Goal: Task Accomplishment & Management: Manage account settings

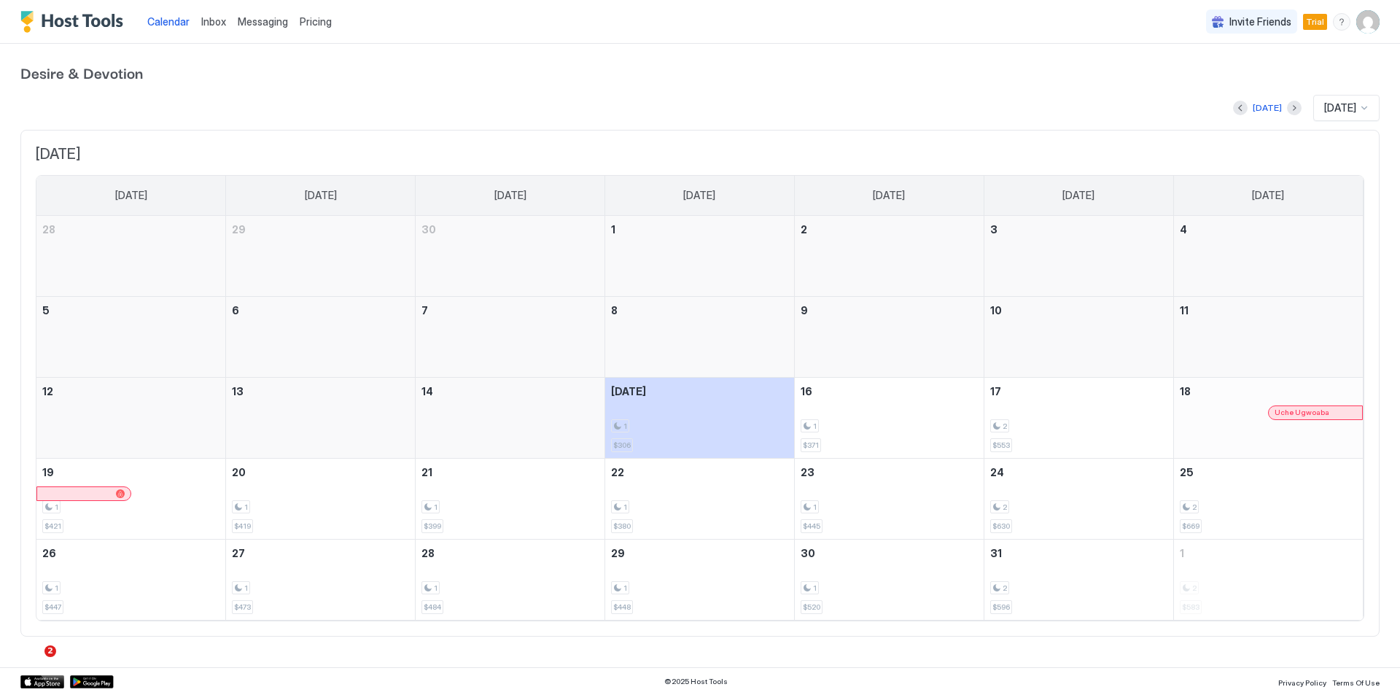
click at [267, 28] on link "Messaging" at bounding box center [263, 21] width 50 height 15
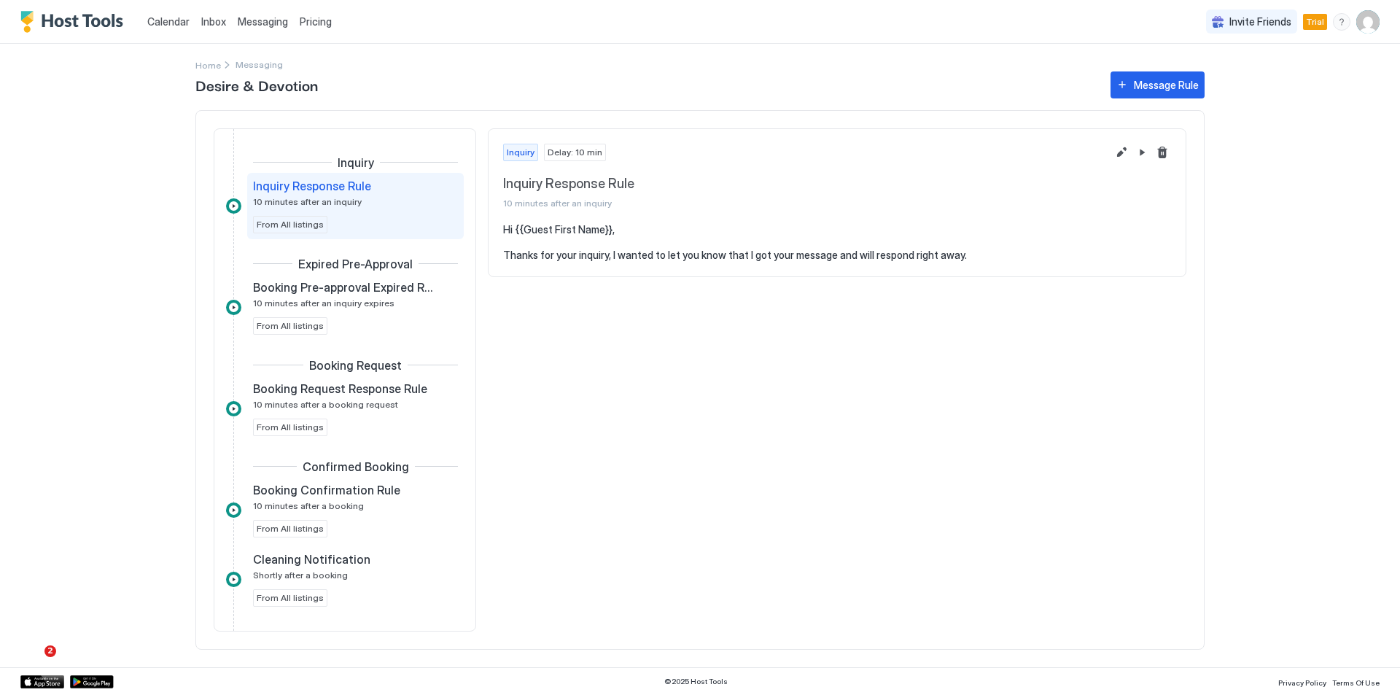
click at [1370, 31] on img "User profile" at bounding box center [1367, 21] width 23 height 23
click at [1256, 85] on div "Settings" at bounding box center [1286, 82] width 185 height 26
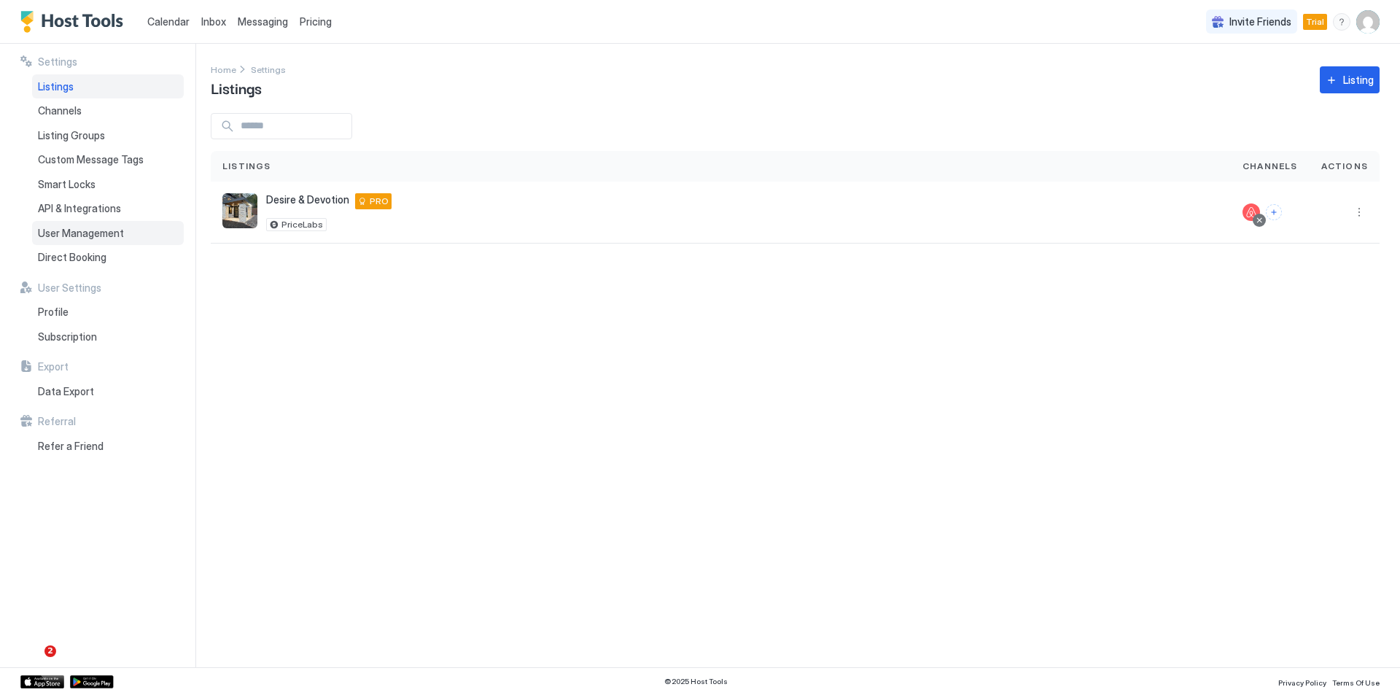
click at [61, 233] on span "User Management" at bounding box center [81, 233] width 86 height 13
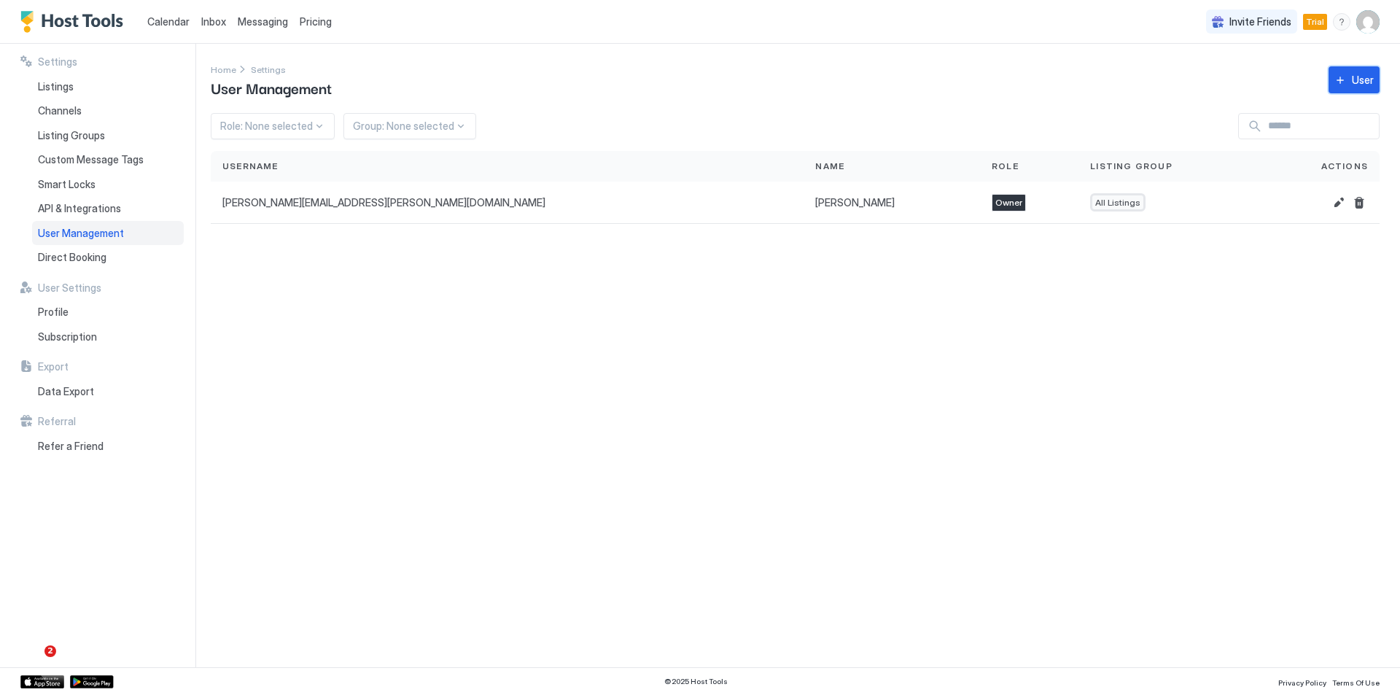
click at [1338, 83] on button "User" at bounding box center [1354, 79] width 51 height 27
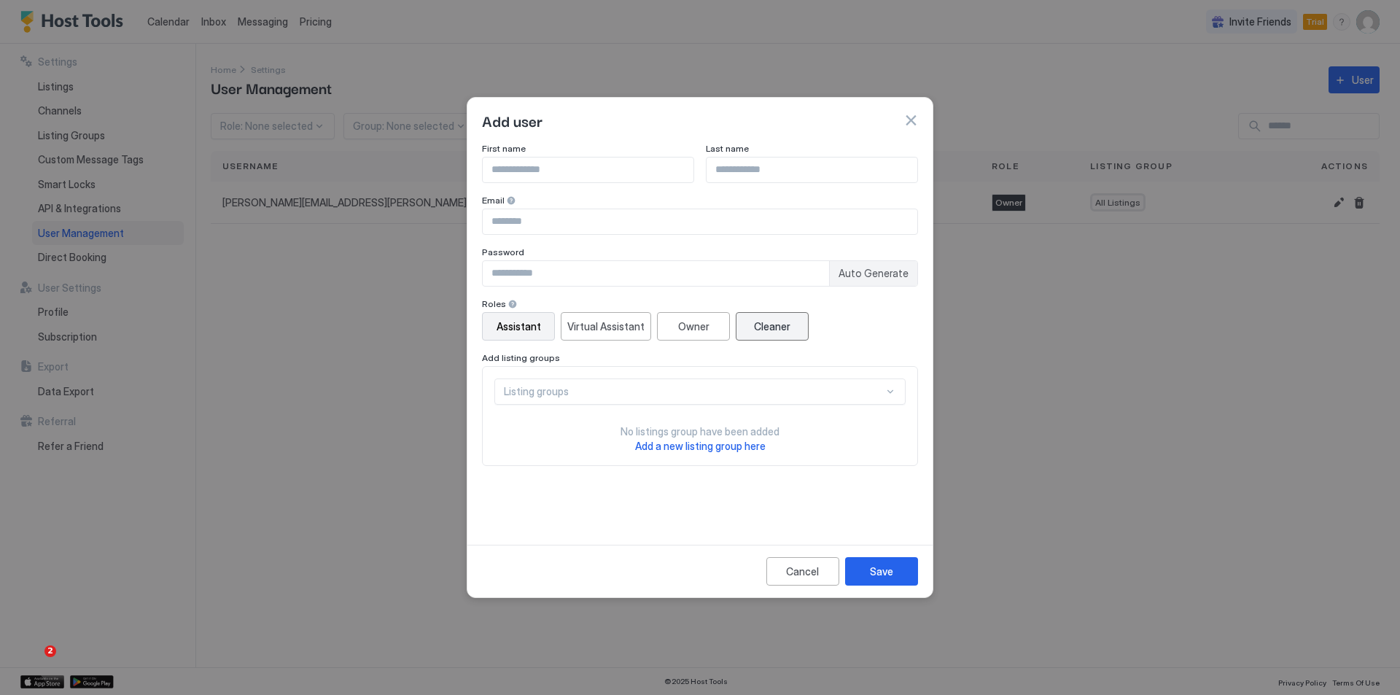
click at [768, 333] on div "Cleaner" at bounding box center [772, 326] width 36 height 15
click at [559, 177] on input "Input Field" at bounding box center [588, 170] width 211 height 25
type input "********"
type input "*********"
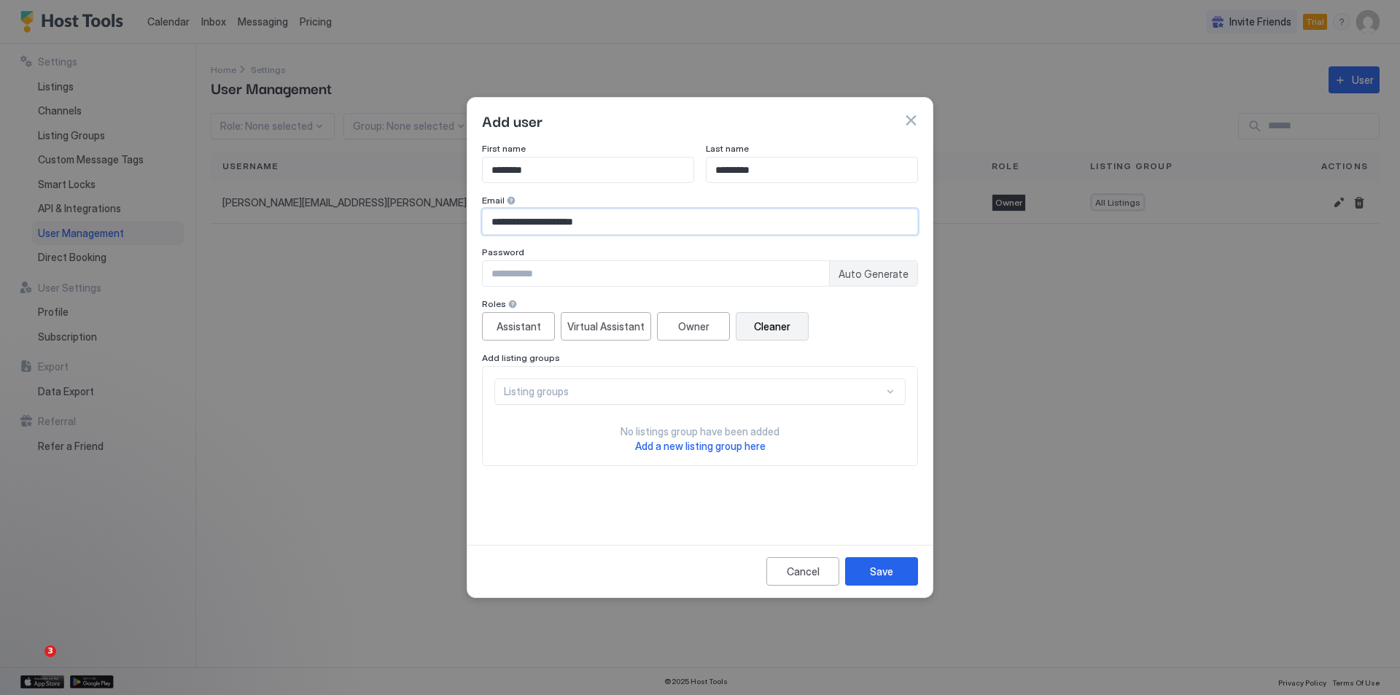
type input "**********"
click at [882, 270] on span "Auto Generate" at bounding box center [874, 274] width 70 height 13
type input "********"
click at [740, 400] on div "Listing groups" at bounding box center [699, 391] width 411 height 26
click at [722, 420] on div "All Listings" at bounding box center [701, 425] width 392 height 11
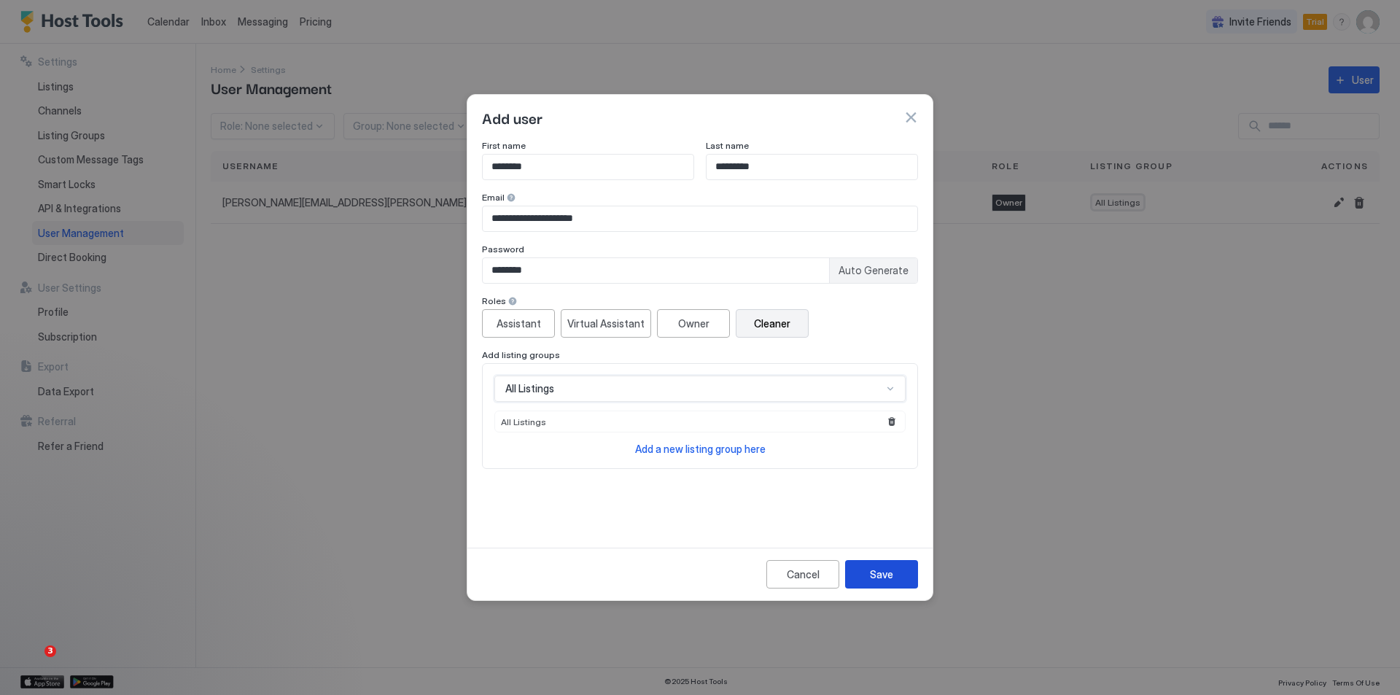
click at [876, 565] on button "Save" at bounding box center [881, 574] width 73 height 28
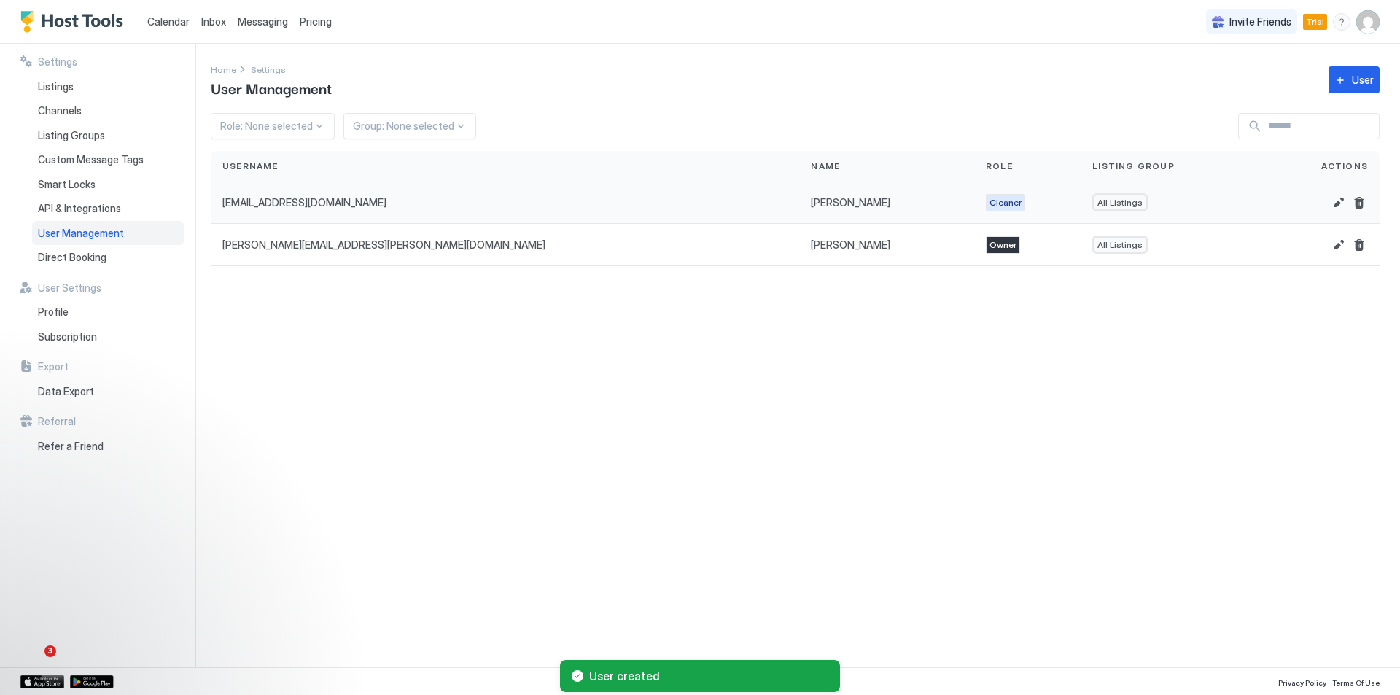
click at [799, 206] on div "[PERSON_NAME] [EMAIL_ADDRESS][DOMAIN_NAME]" at bounding box center [886, 203] width 175 height 42
click at [287, 115] on div "Role: None selected" at bounding box center [273, 126] width 124 height 26
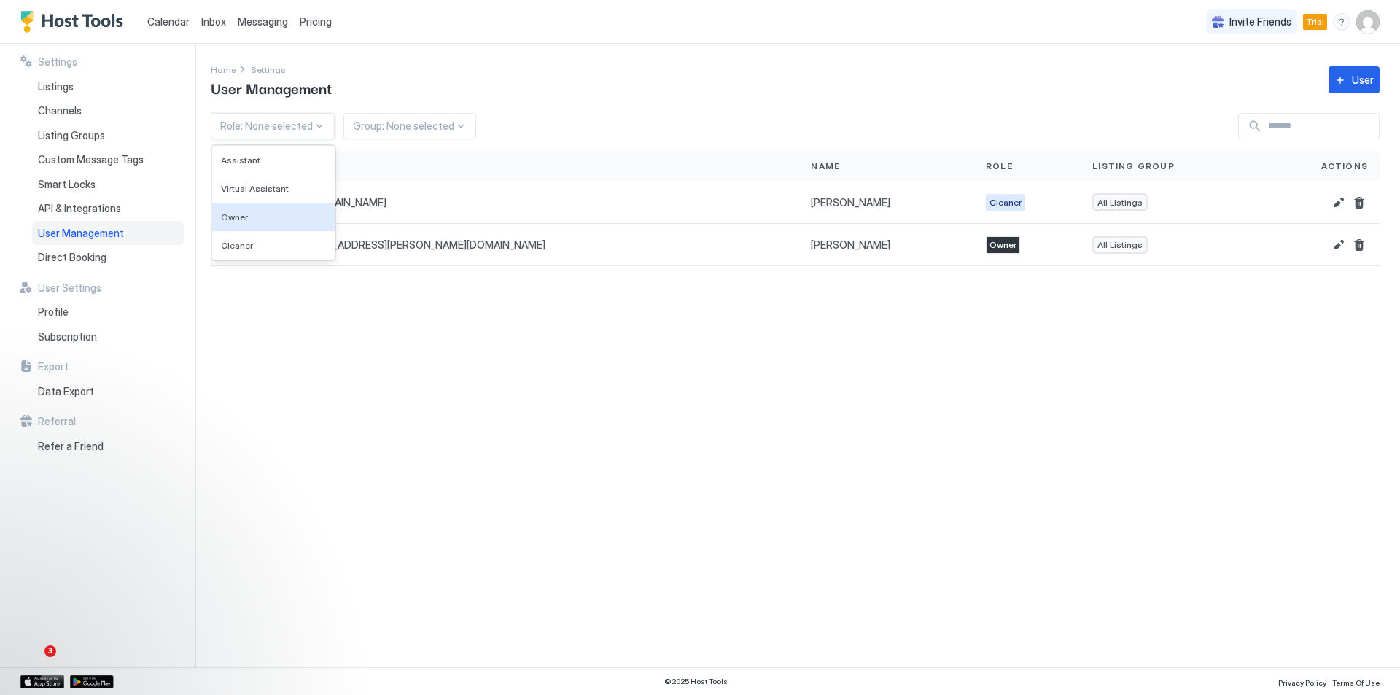
drag, startPoint x: 277, startPoint y: 215, endPoint x: 559, endPoint y: 126, distance: 295.2
click at [560, 130] on div "4 results available. Use Up and Down to choose options, press Enter to select t…" at bounding box center [795, 126] width 1169 height 26
click at [556, 126] on div "4 results available. Use Up and Down to choose options, press Enter to select t…" at bounding box center [795, 126] width 1169 height 26
click at [161, 20] on span "Calendar" at bounding box center [168, 21] width 42 height 12
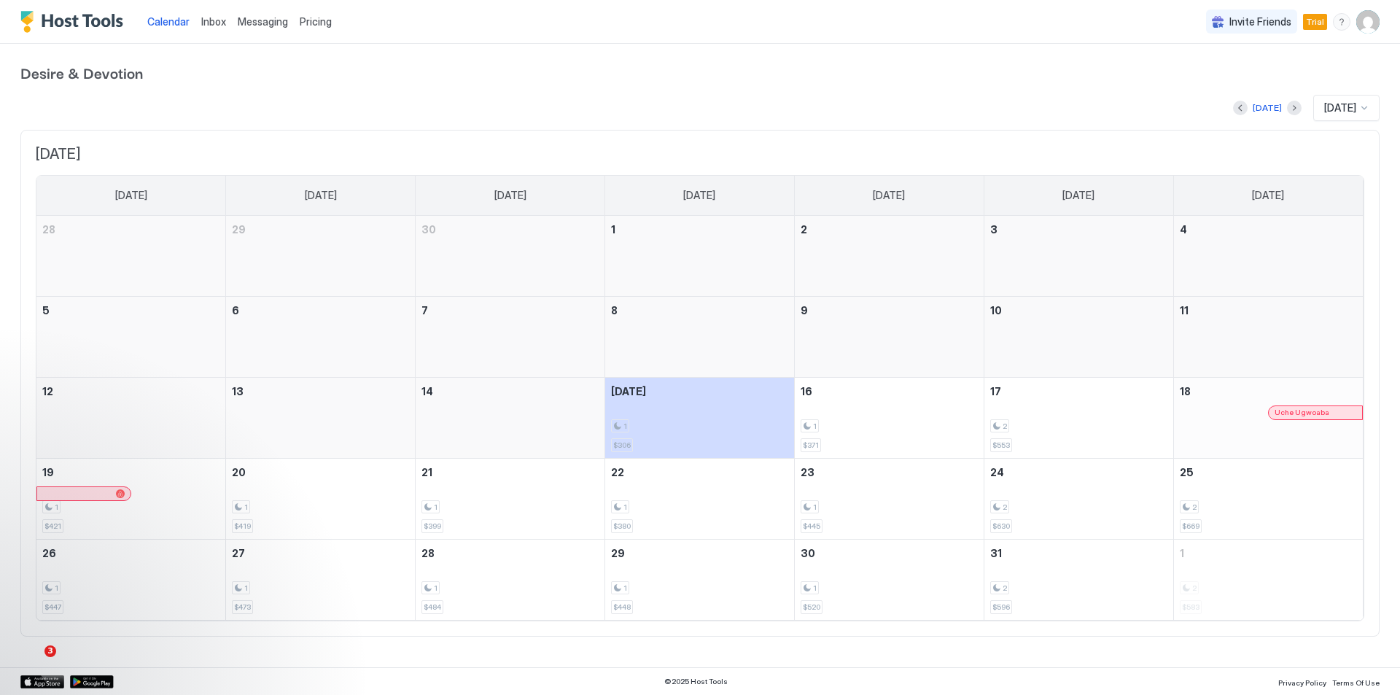
click at [1305, 412] on span "Uche Ugwoaba" at bounding box center [1302, 412] width 55 height 9
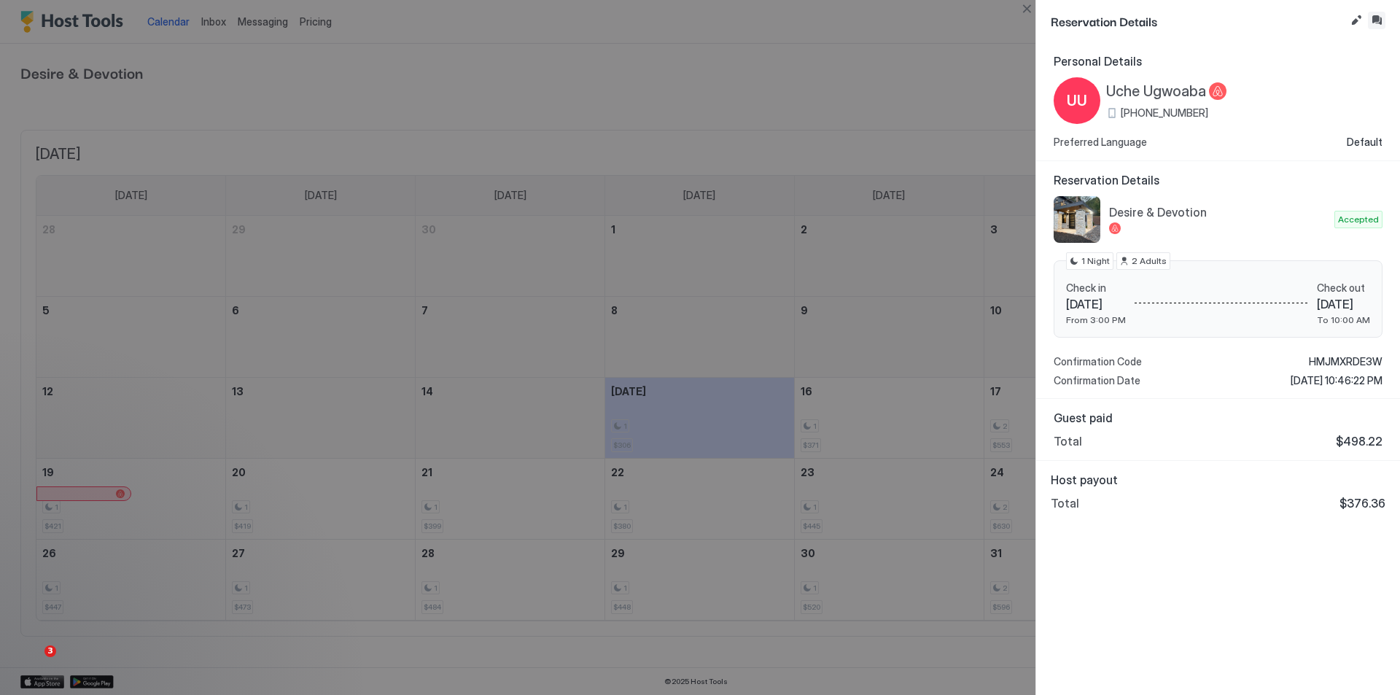
click at [1375, 23] on button "Inbox" at bounding box center [1377, 21] width 18 height 18
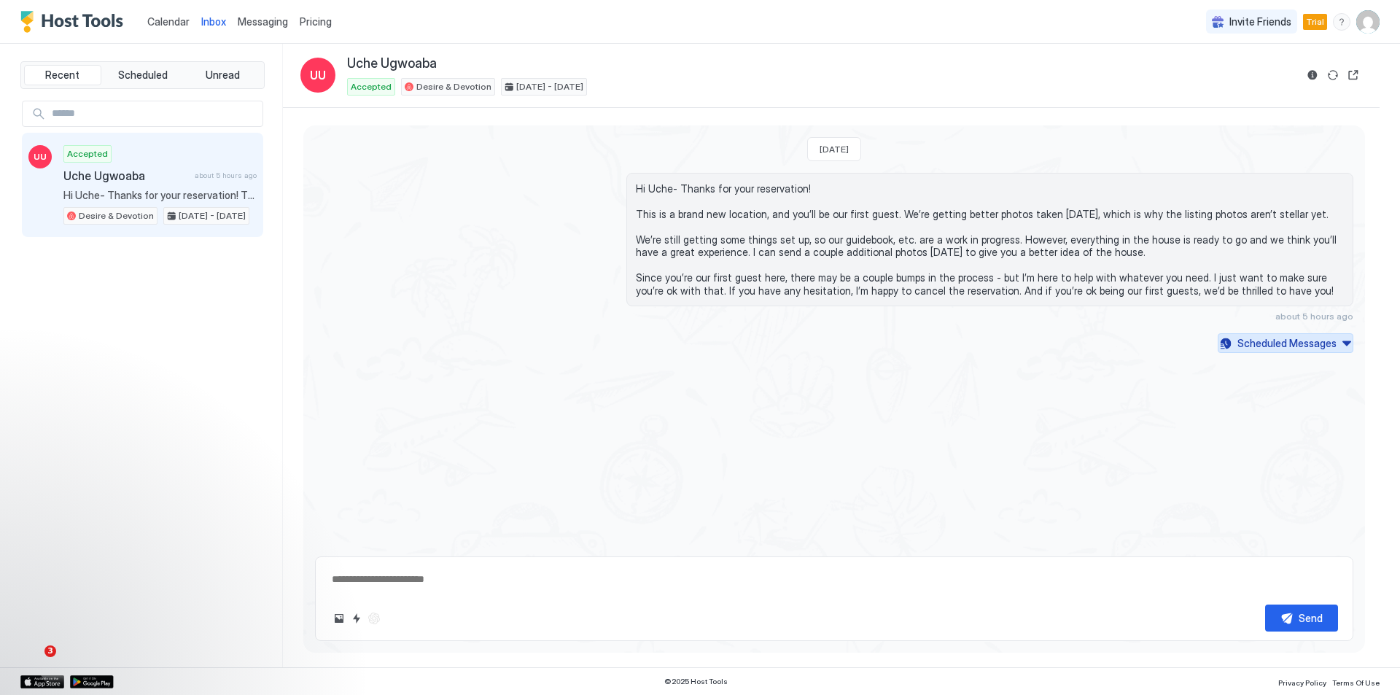
click at [1340, 343] on button "Scheduled Messages" at bounding box center [1286, 343] width 136 height 20
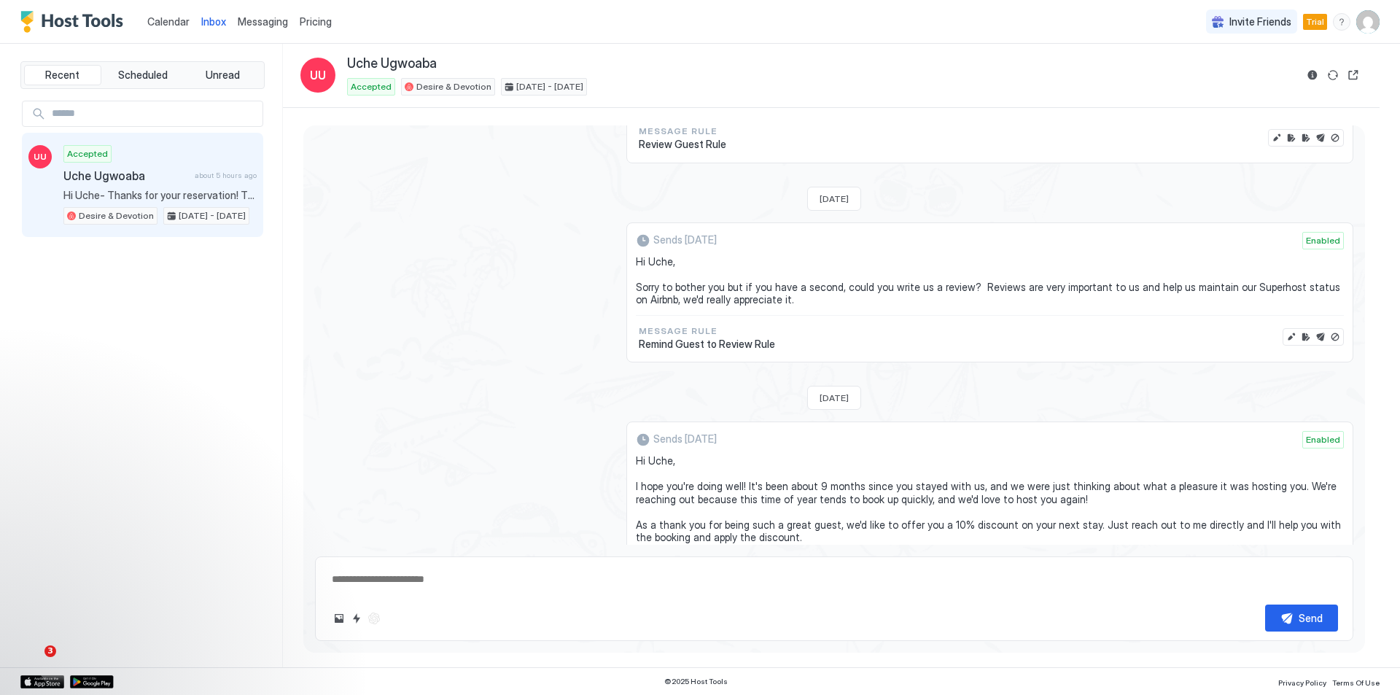
scroll to position [792, 0]
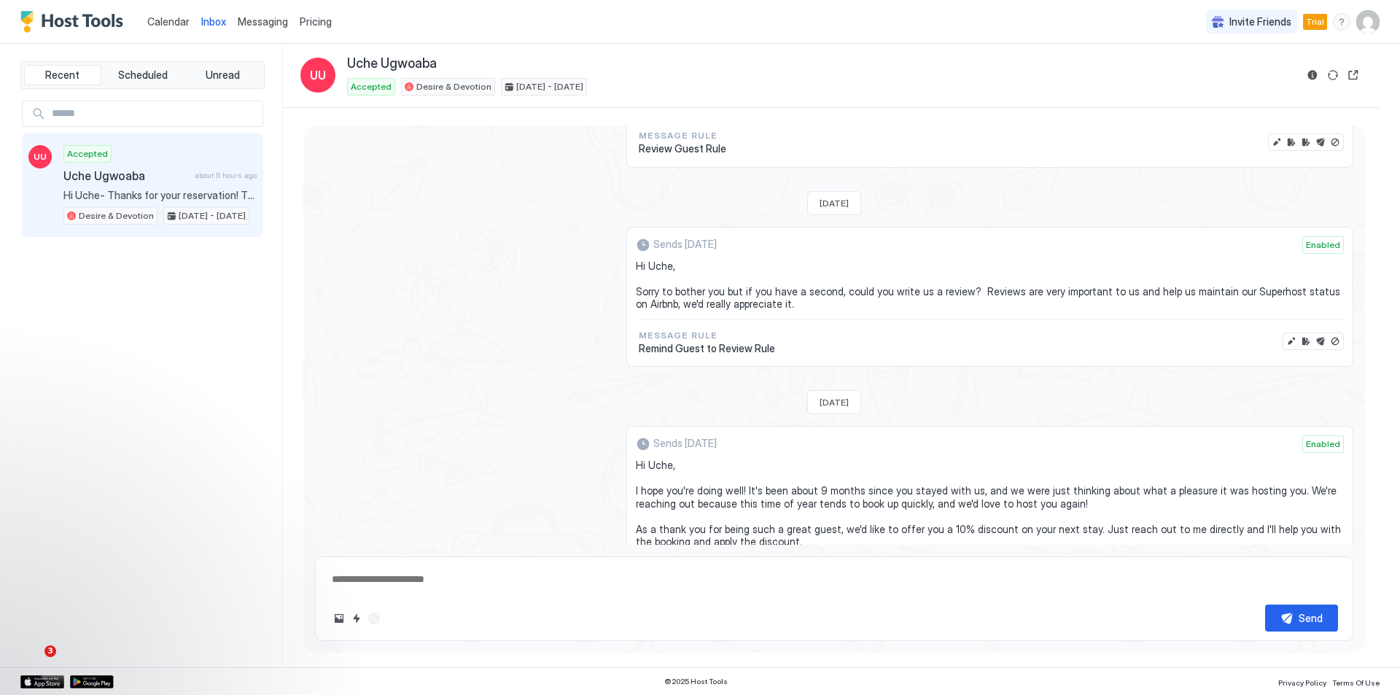
type textarea "*"
click at [1381, 24] on div "Calendar Inbox Messaging Pricing Invite Friends Trial AF" at bounding box center [700, 22] width 1400 height 44
click at [1375, 26] on img "User profile" at bounding box center [1367, 21] width 23 height 23
click at [1273, 85] on div "Settings" at bounding box center [1286, 82] width 185 height 26
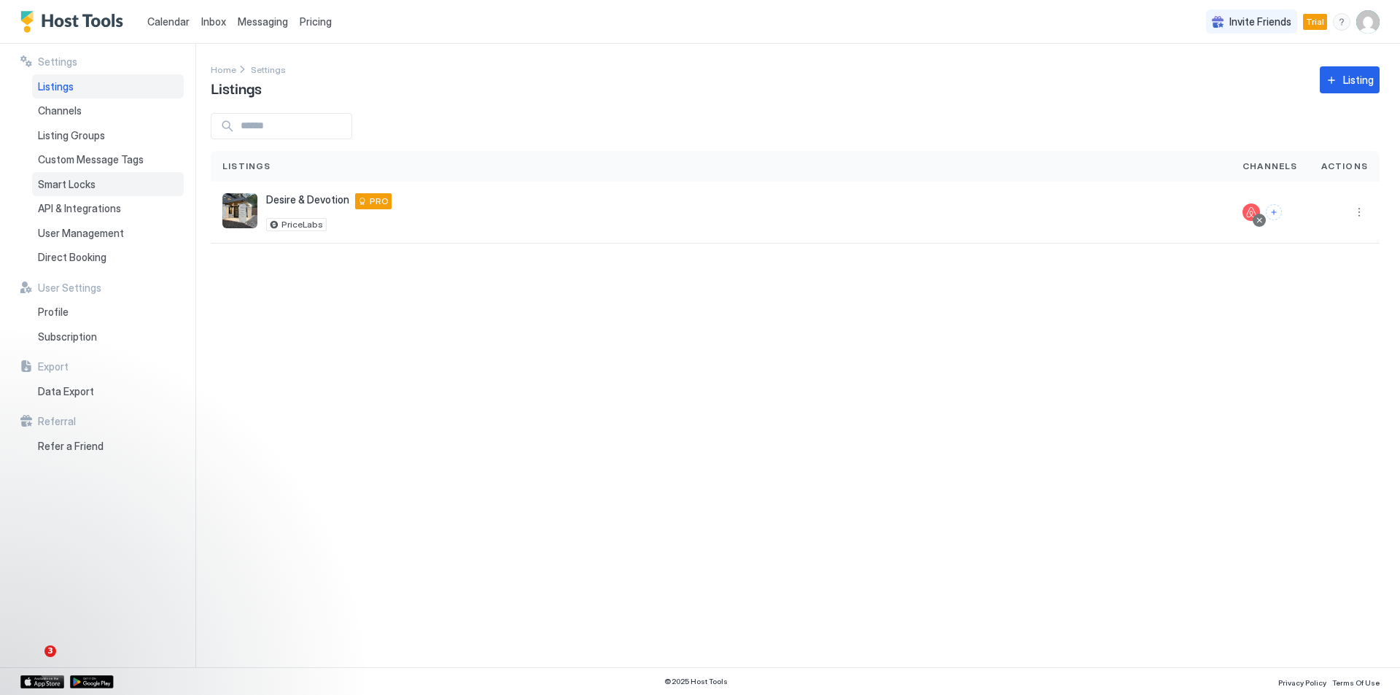
click at [82, 185] on span "Smart Locks" at bounding box center [67, 184] width 58 height 13
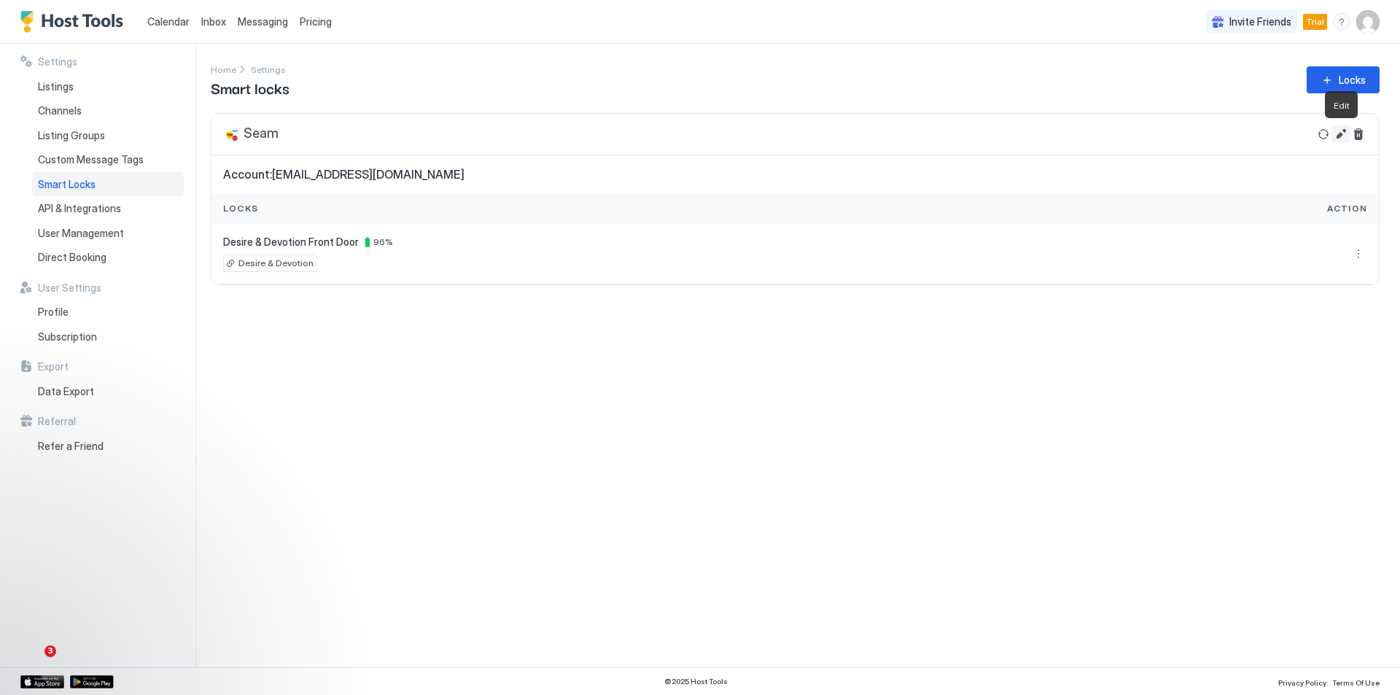
click at [1343, 133] on button "Edit" at bounding box center [1341, 134] width 18 height 18
click at [1356, 252] on button "More options" at bounding box center [1359, 254] width 18 height 18
click at [1348, 300] on span "Settings" at bounding box center [1346, 297] width 35 height 11
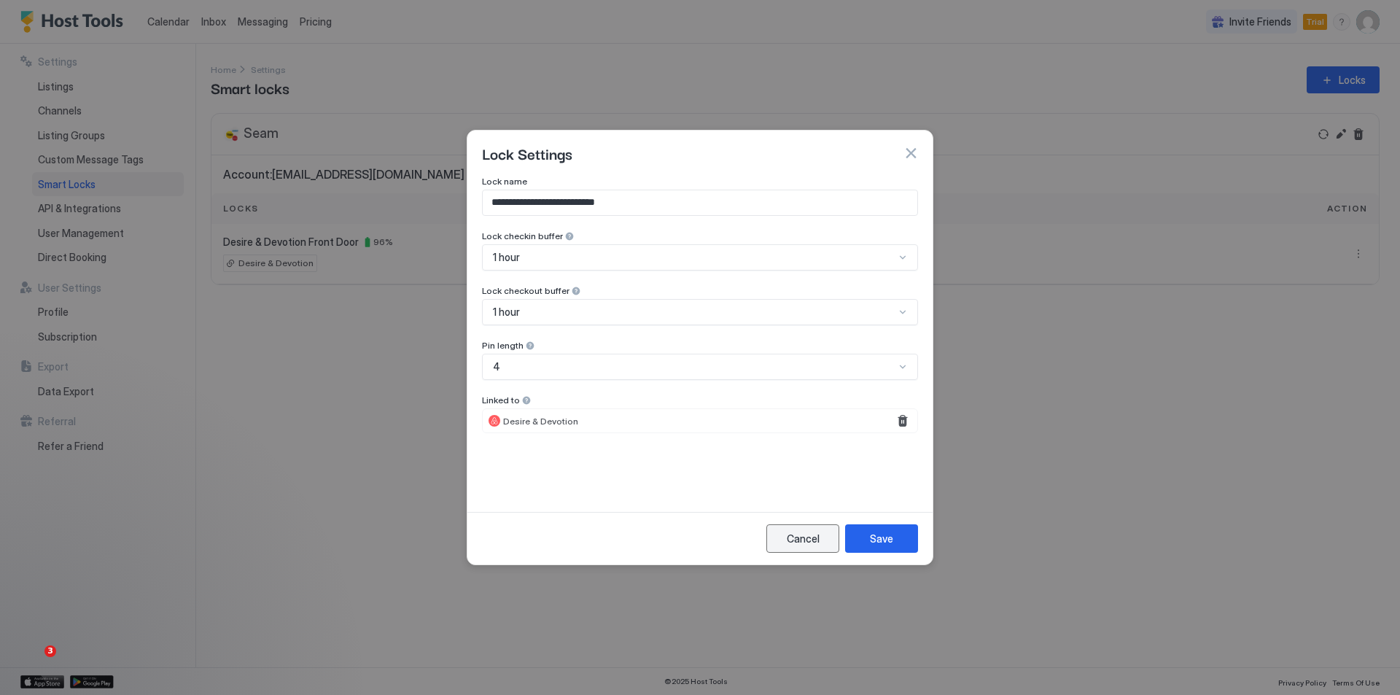
click at [793, 544] on div "Cancel" at bounding box center [803, 538] width 33 height 15
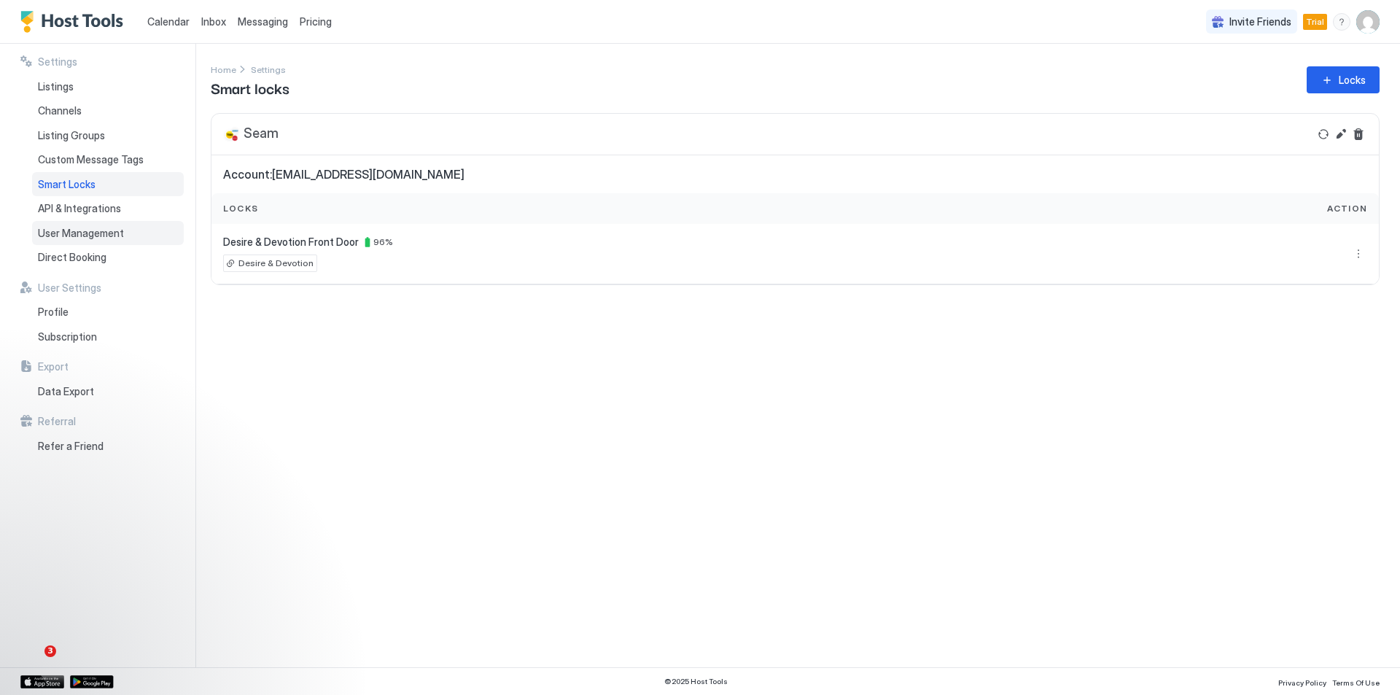
click at [69, 235] on span "User Management" at bounding box center [81, 233] width 86 height 13
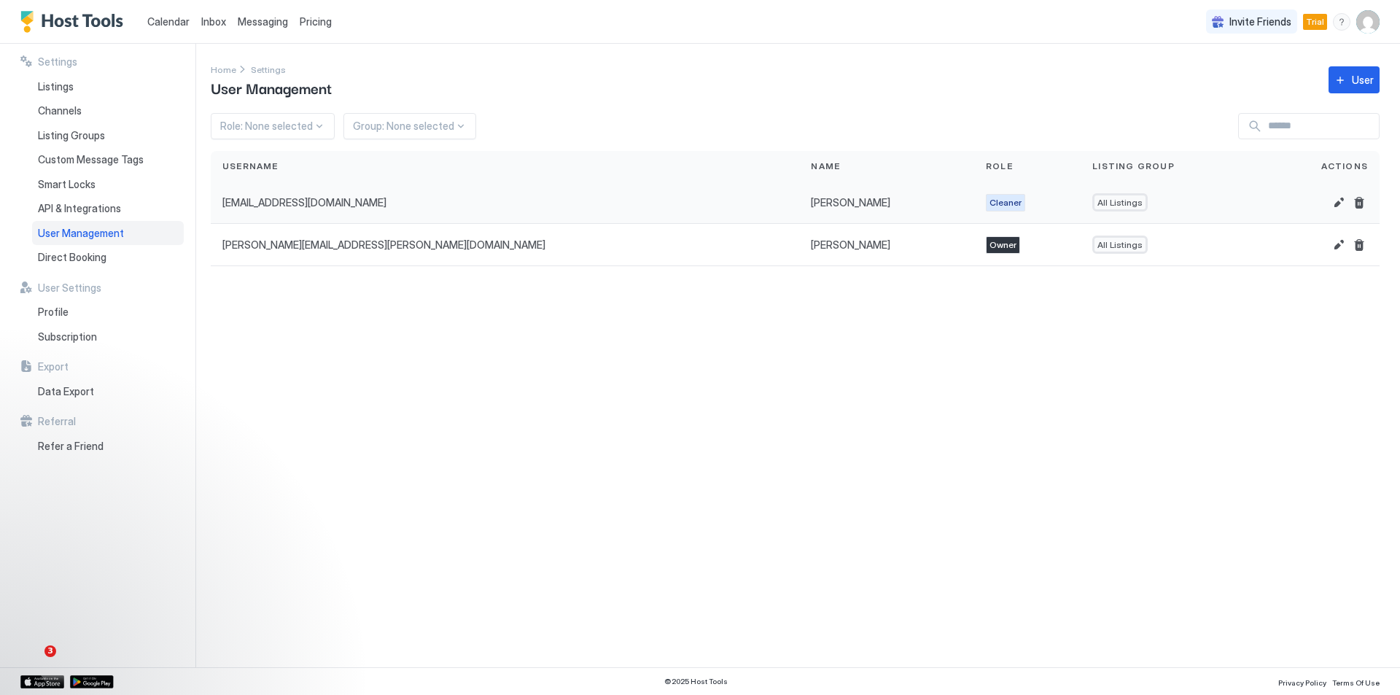
click at [416, 209] on div "[EMAIL_ADDRESS][DOMAIN_NAME]" at bounding box center [505, 203] width 589 height 42
click at [79, 187] on span "Smart Locks" at bounding box center [67, 184] width 58 height 13
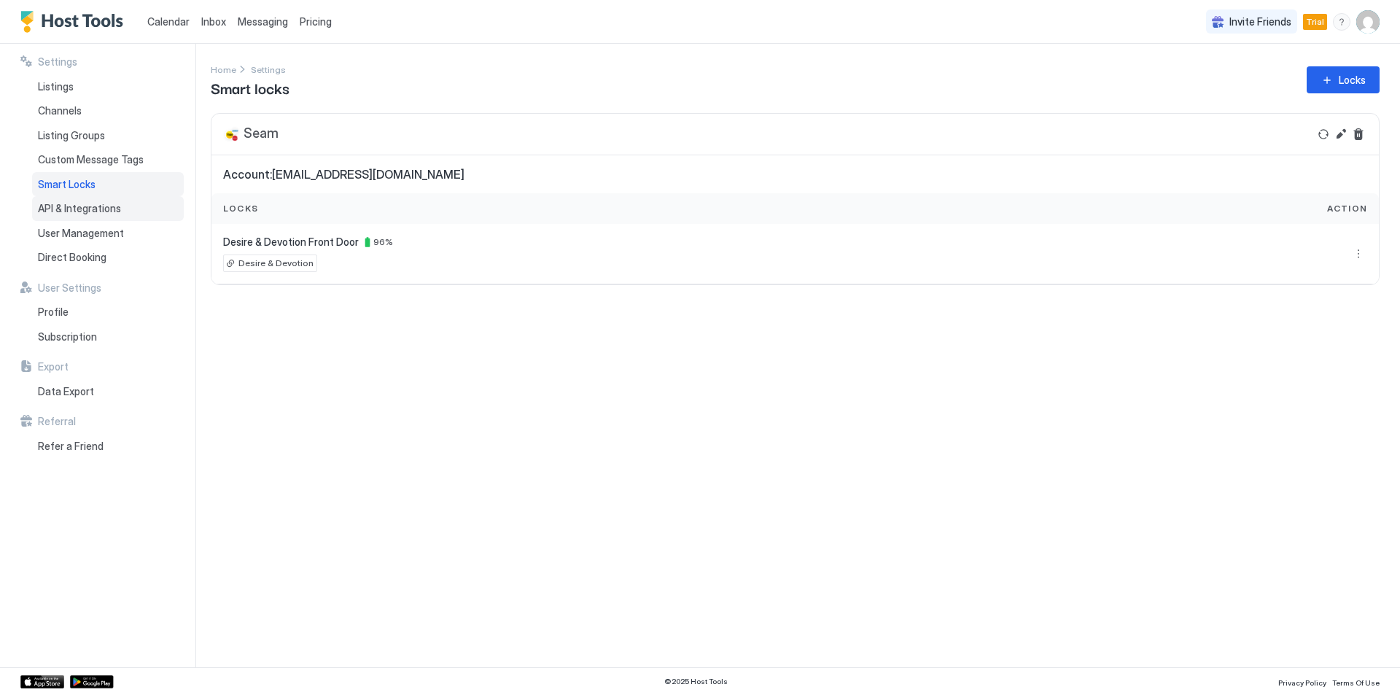
click at [93, 202] on span "API & Integrations" at bounding box center [79, 208] width 83 height 13
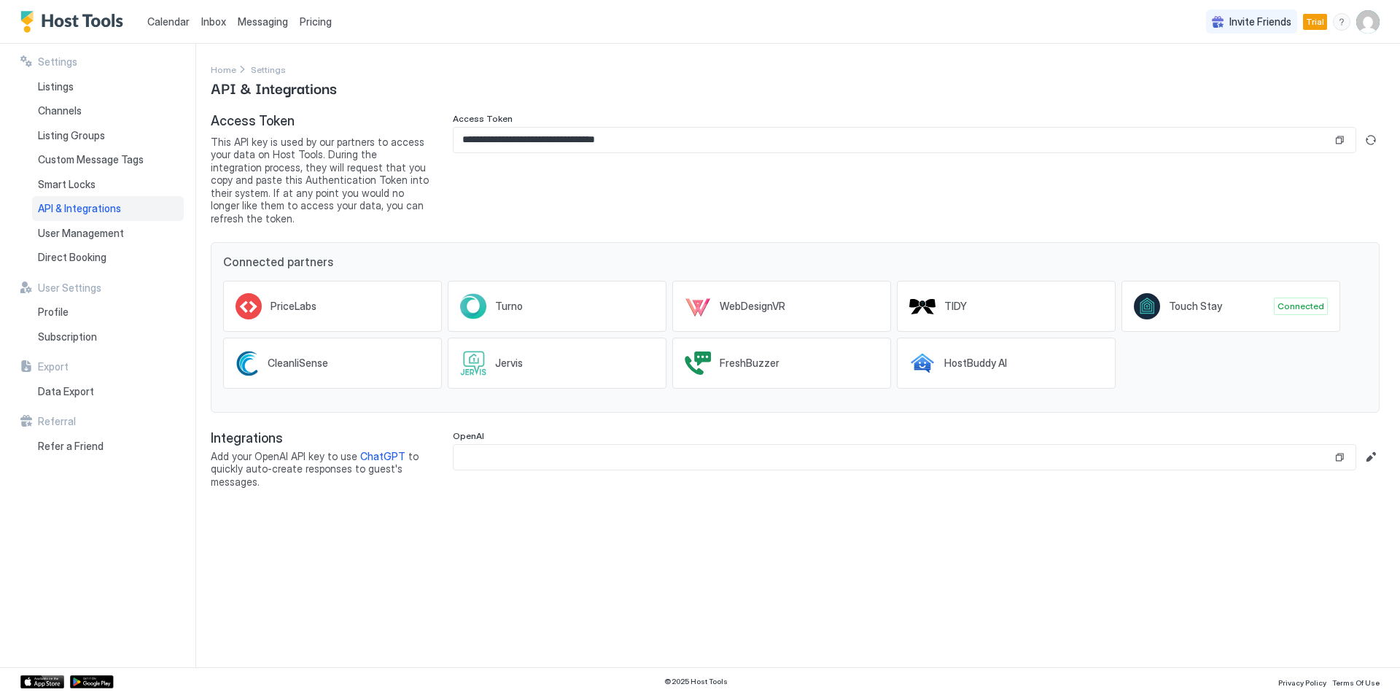
click at [371, 450] on span "ChatGPT" at bounding box center [382, 456] width 45 height 12
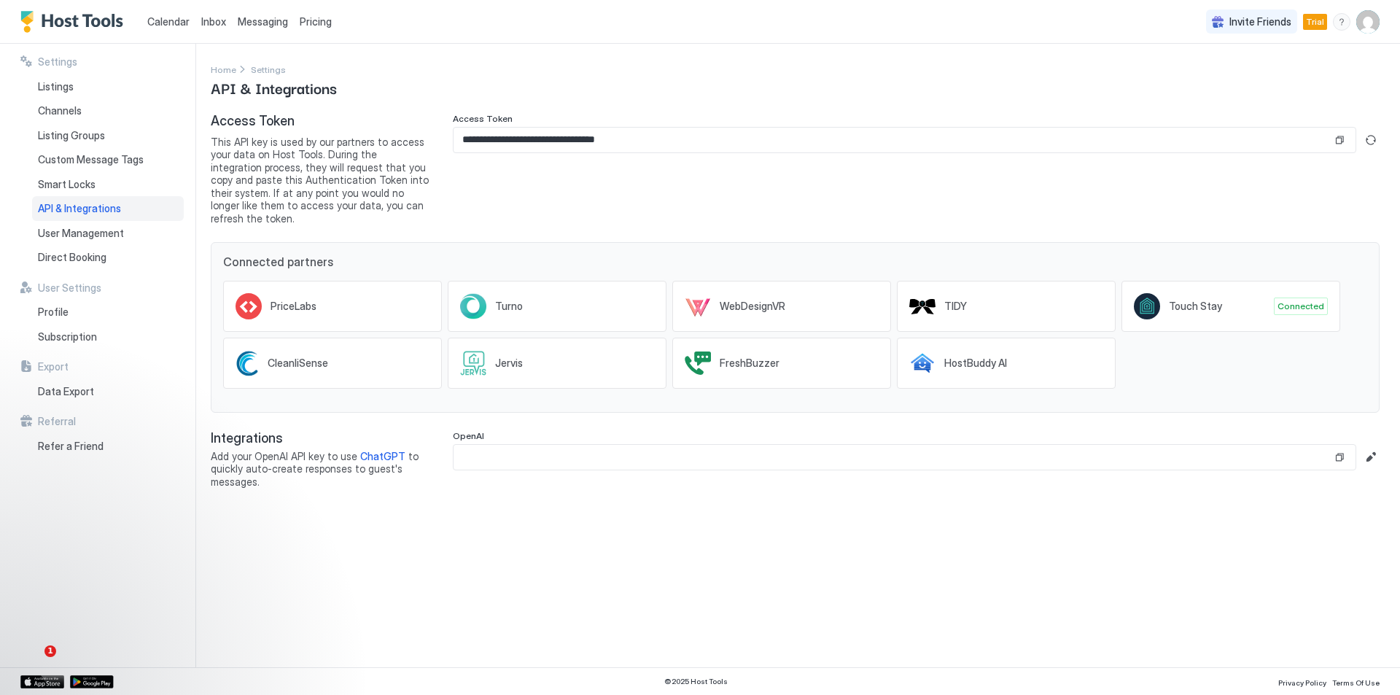
click at [169, 22] on span "Calendar" at bounding box center [168, 21] width 42 height 12
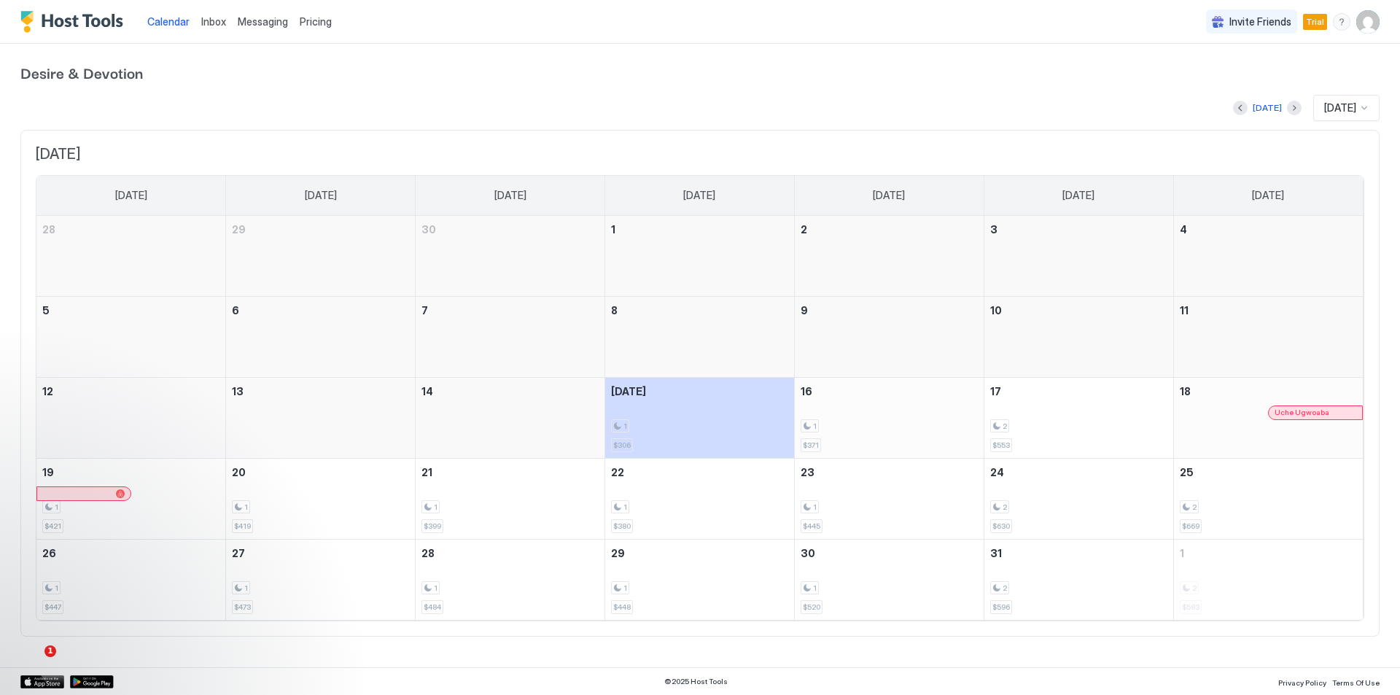
click at [865, 413] on div "1 $371" at bounding box center [889, 418] width 177 height 69
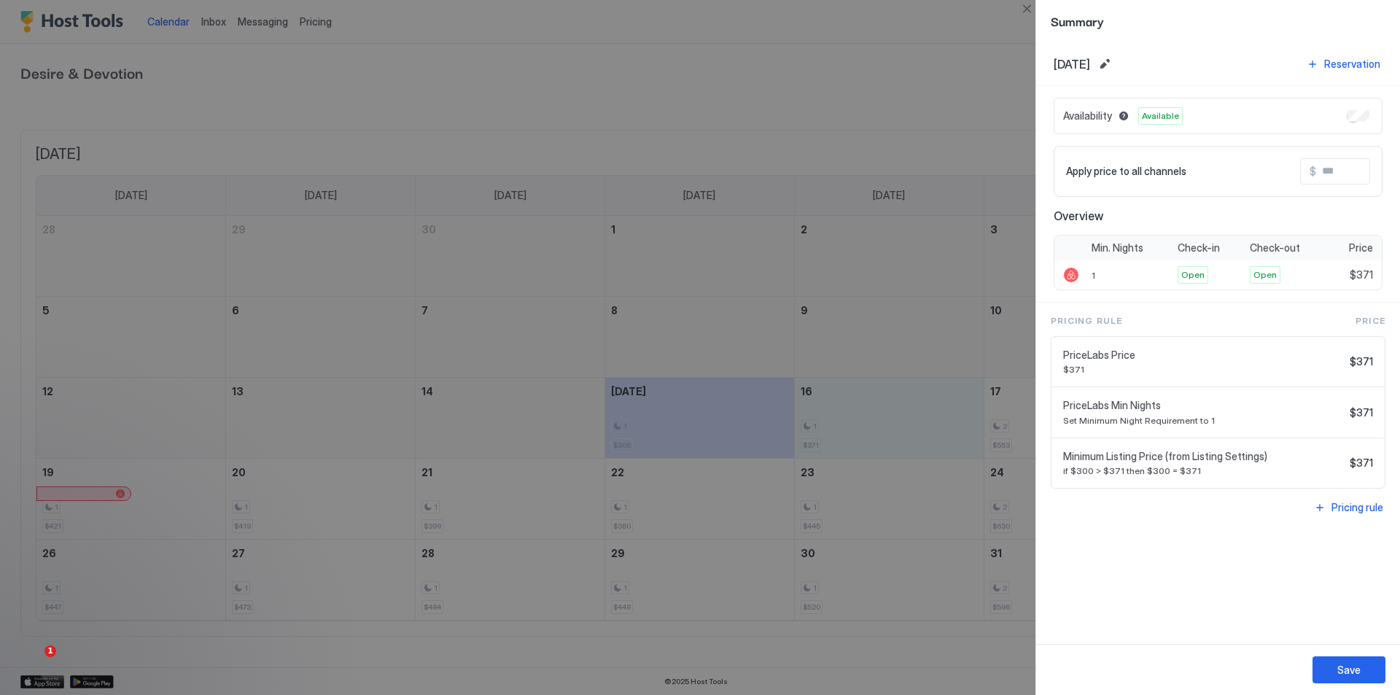
click at [1356, 122] on div "Availability Available" at bounding box center [1218, 116] width 329 height 36
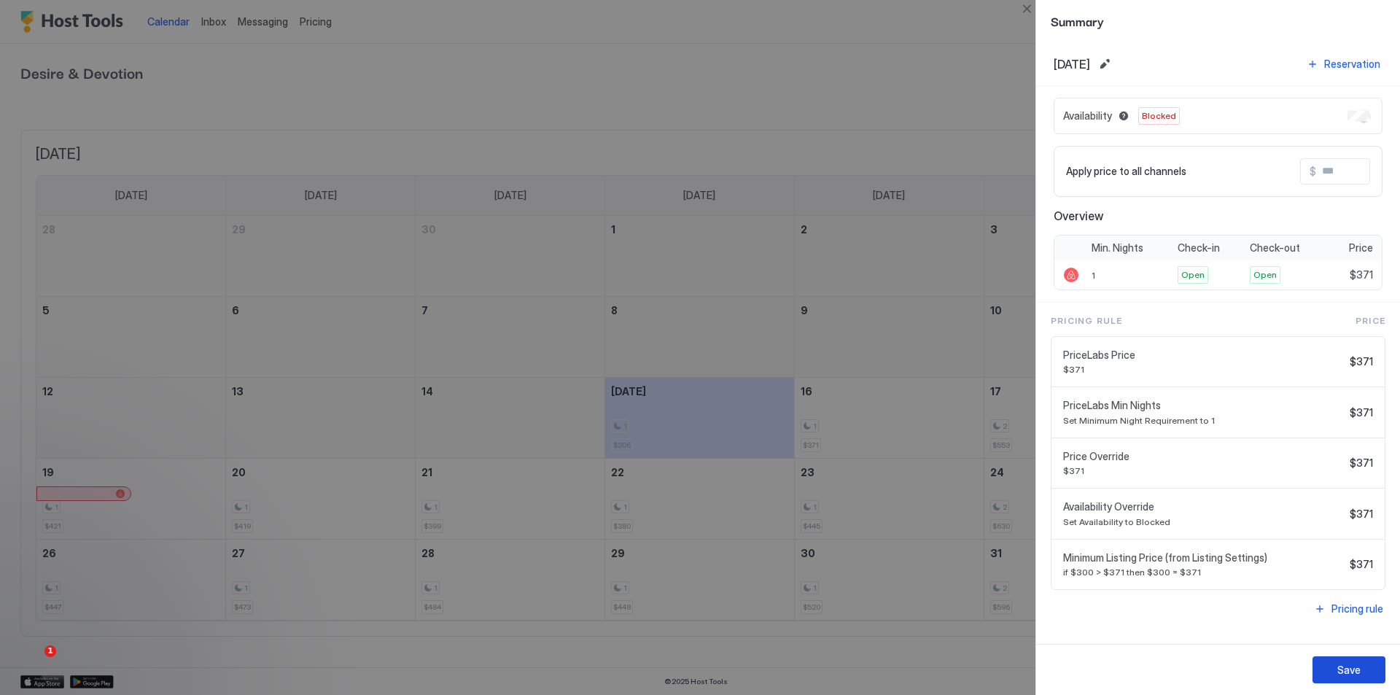
click at [1334, 673] on button "Save" at bounding box center [1349, 669] width 73 height 27
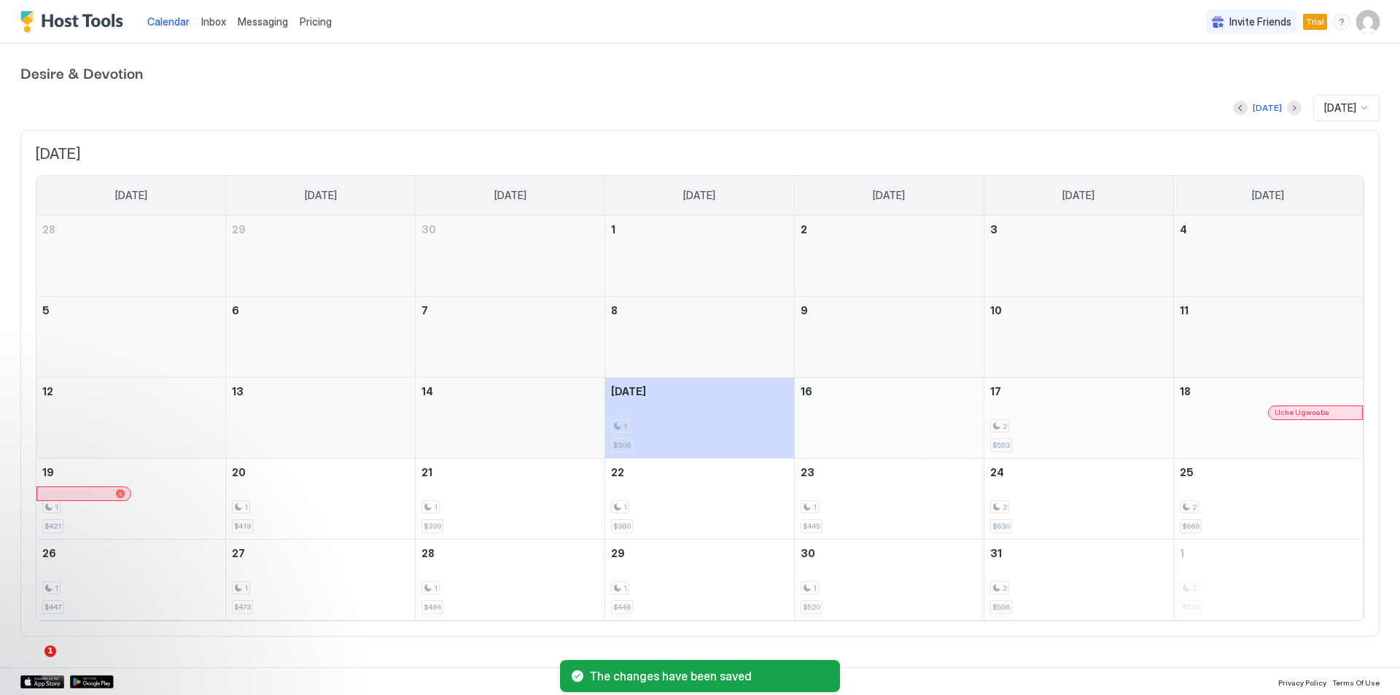
click at [1063, 405] on div "2 $553" at bounding box center [1078, 418] width 177 height 69
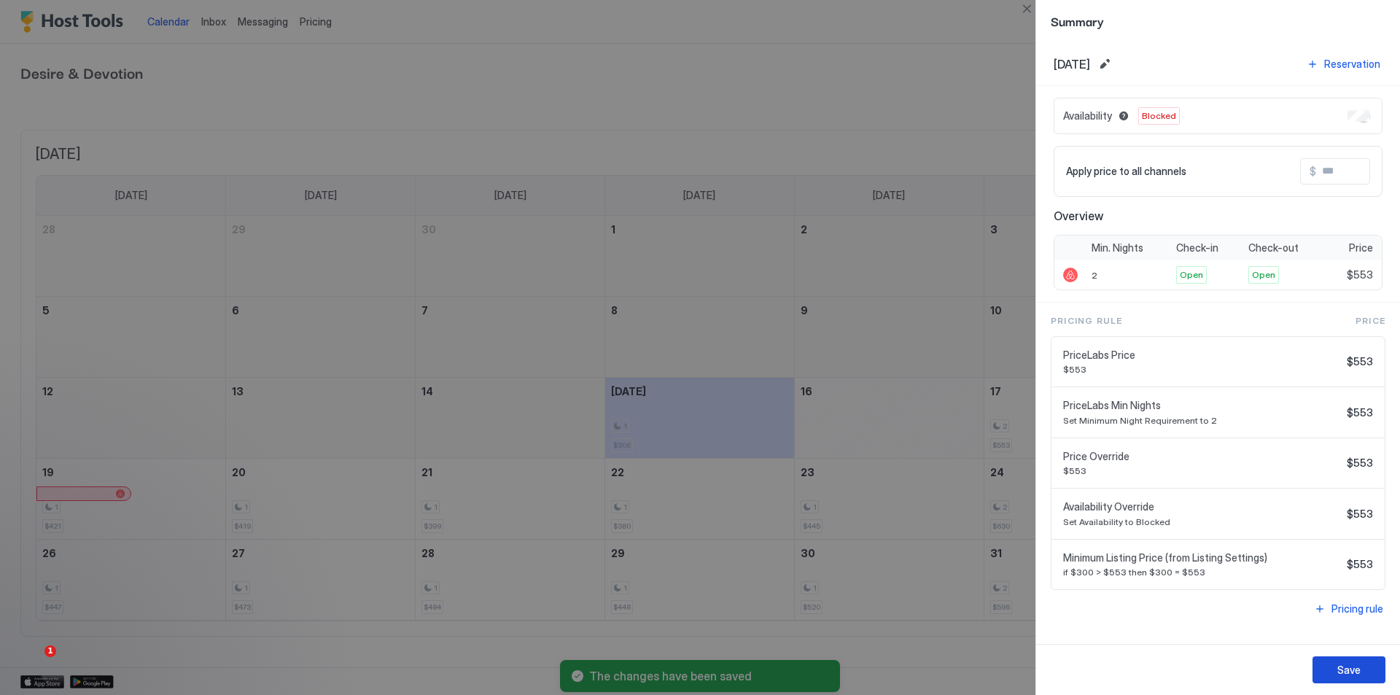
click at [1345, 668] on div "Save" at bounding box center [1348, 669] width 23 height 15
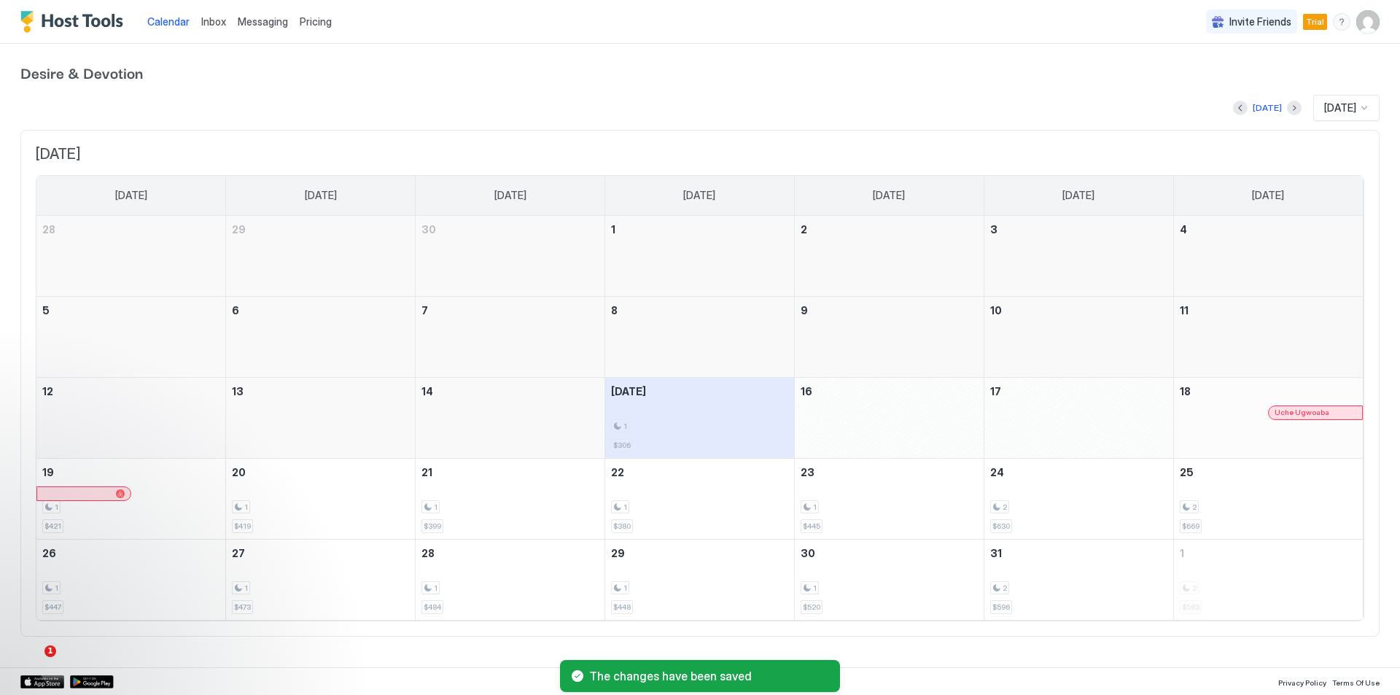
click at [745, 397] on div "1 $306" at bounding box center [699, 418] width 177 height 69
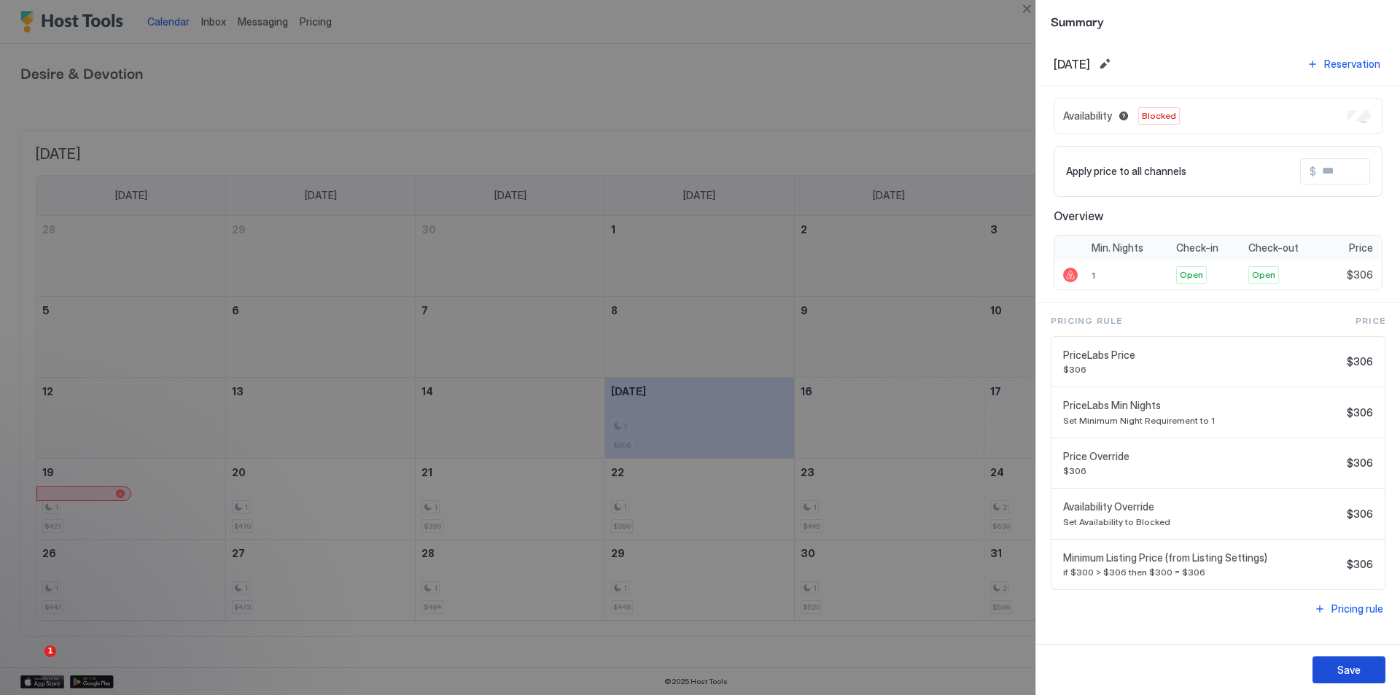
click at [1356, 669] on div "Save" at bounding box center [1348, 669] width 23 height 15
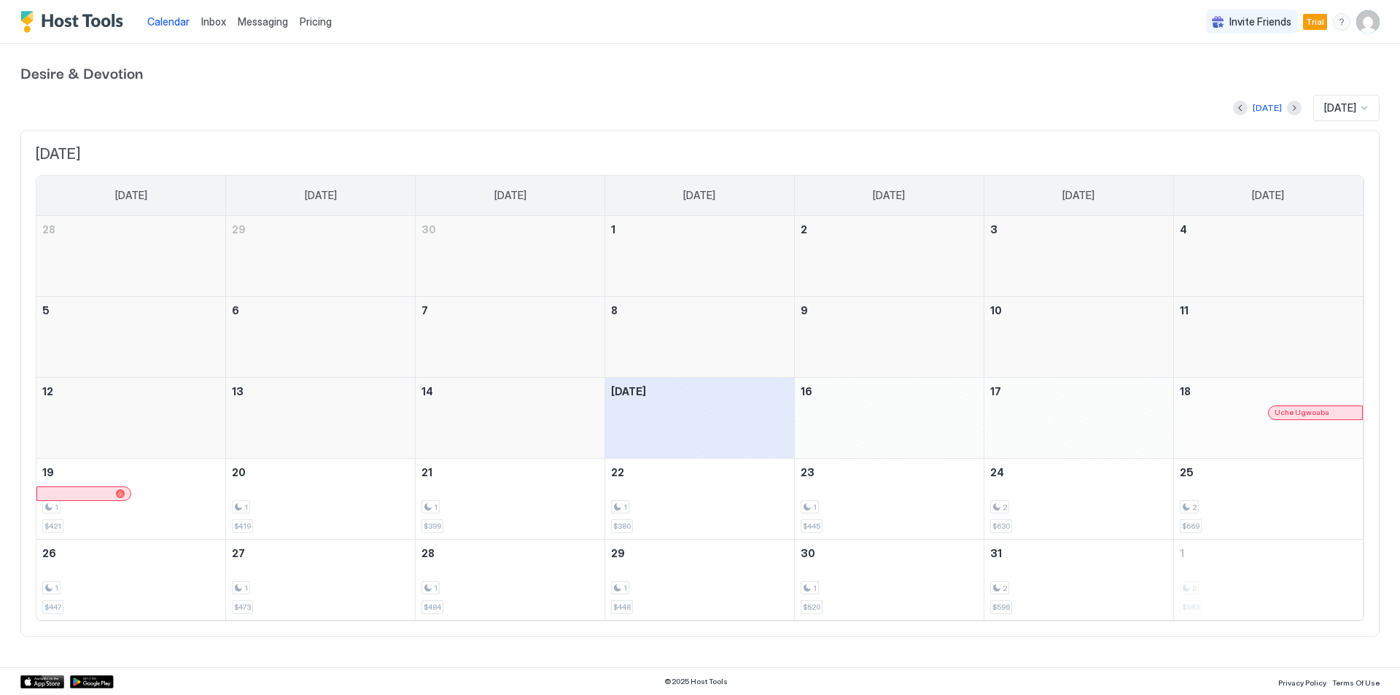
click at [239, 20] on span "Messaging" at bounding box center [263, 21] width 50 height 12
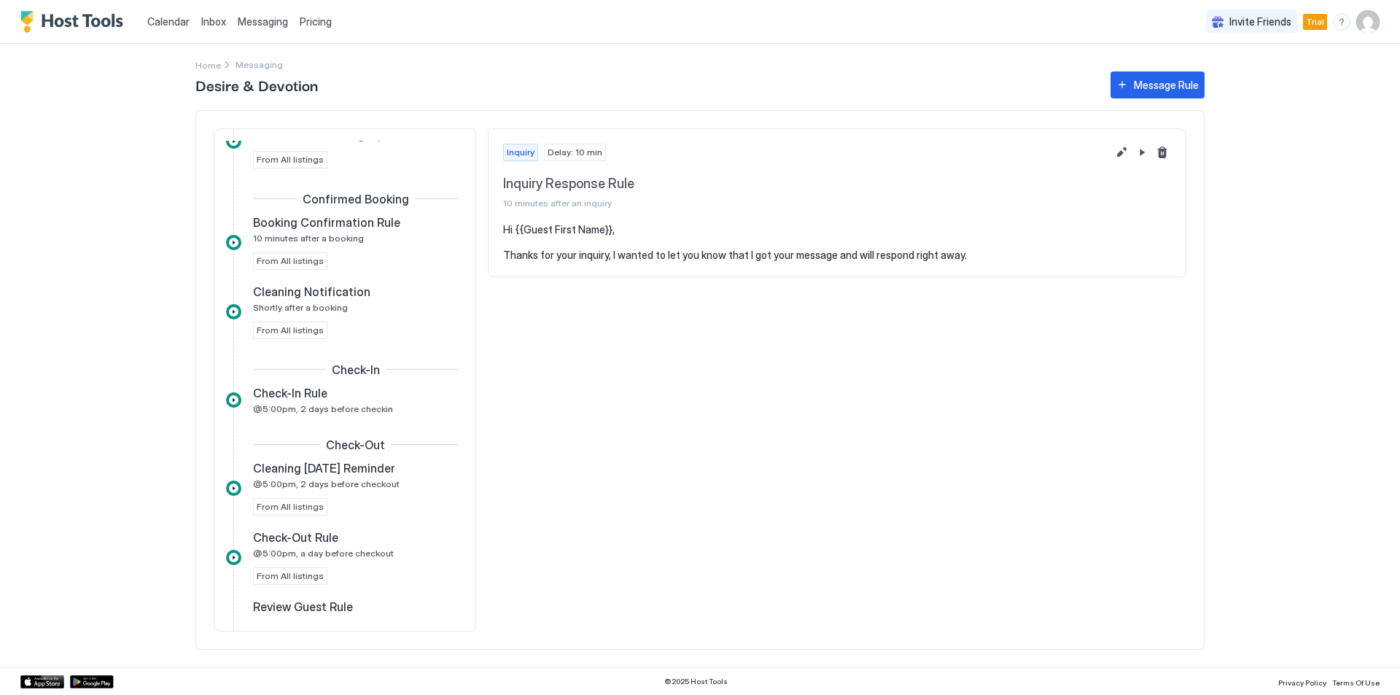
scroll to position [292, 0]
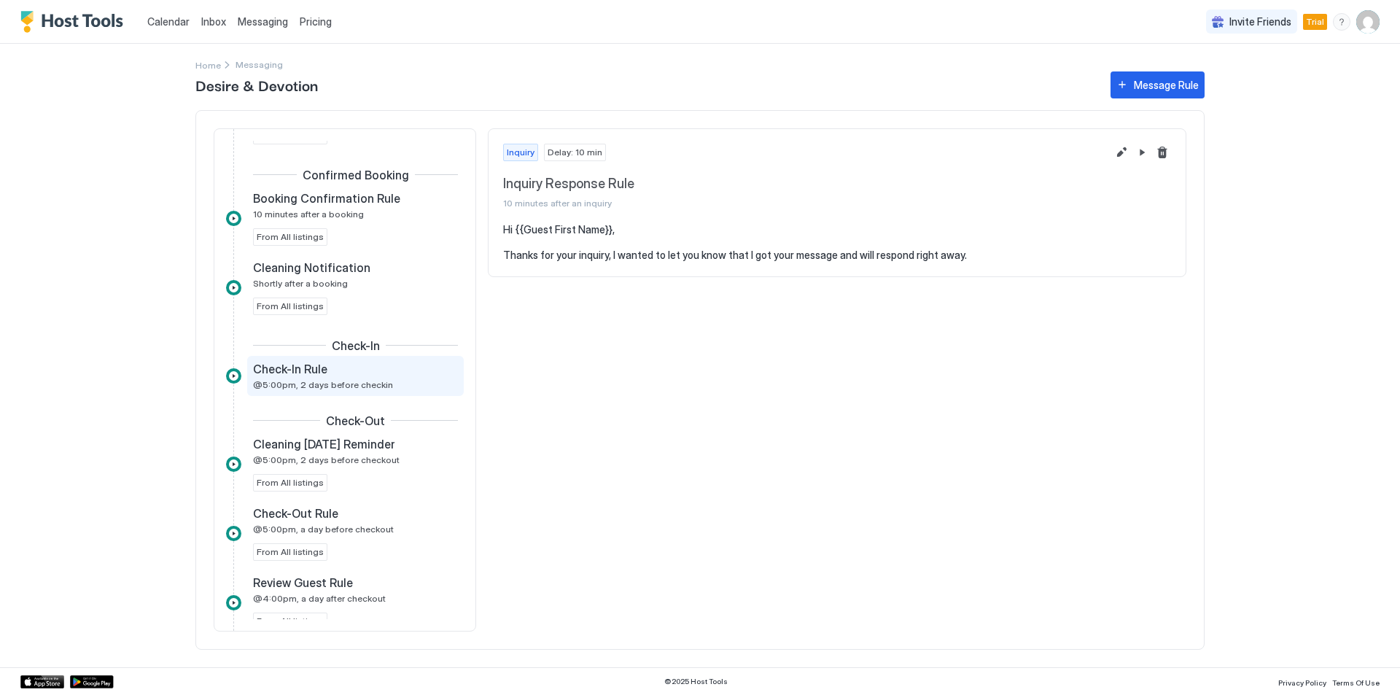
click at [396, 389] on div "Check-In Rule @5:00pm, 2 days before checkin" at bounding box center [345, 376] width 185 height 28
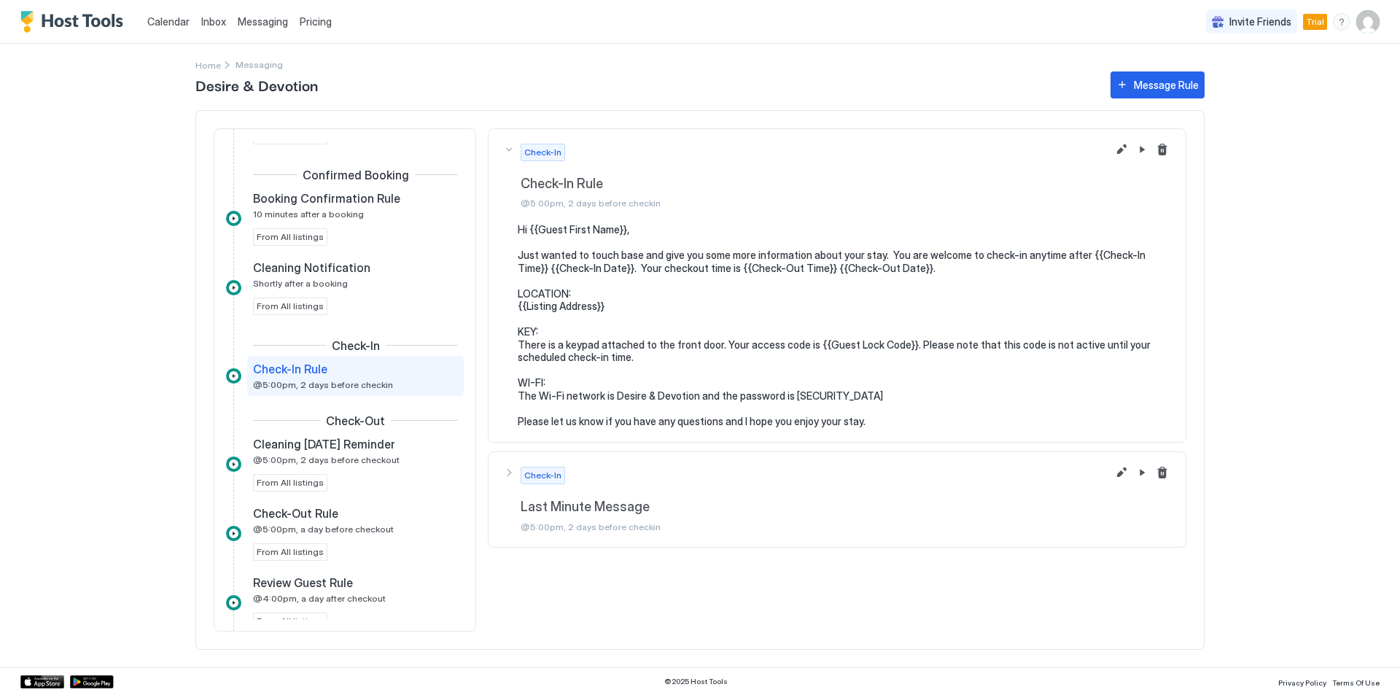
click at [511, 475] on div "Check-In Last Minute Message @5:00pm, 2 days before checkin" at bounding box center [837, 500] width 668 height 66
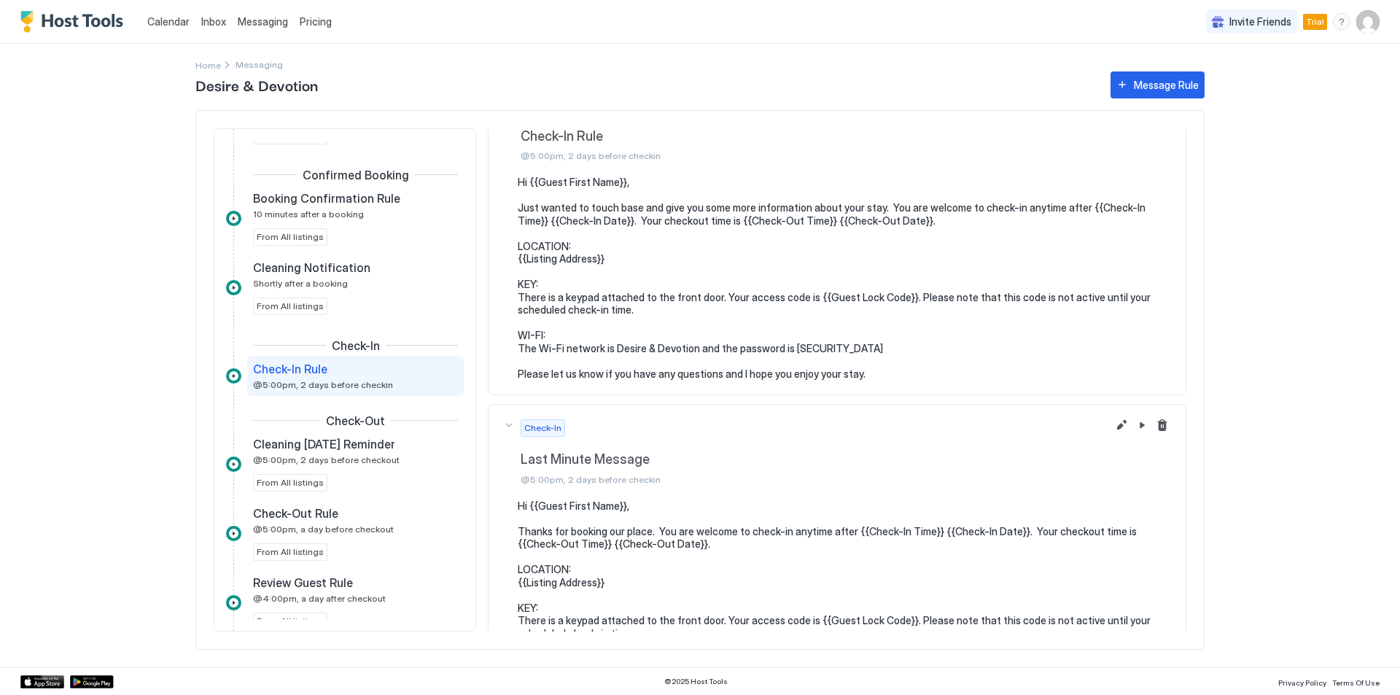
scroll to position [135, 0]
